Goal: Task Accomplishment & Management: Manage account settings

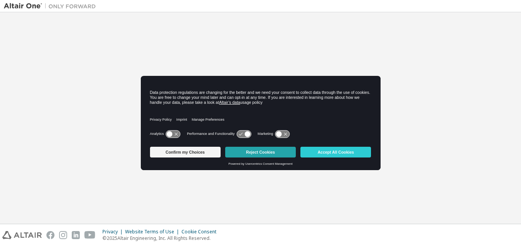
click at [255, 149] on button "Reject Cookies" at bounding box center [260, 152] width 71 height 11
